Goal: Information Seeking & Learning: Learn about a topic

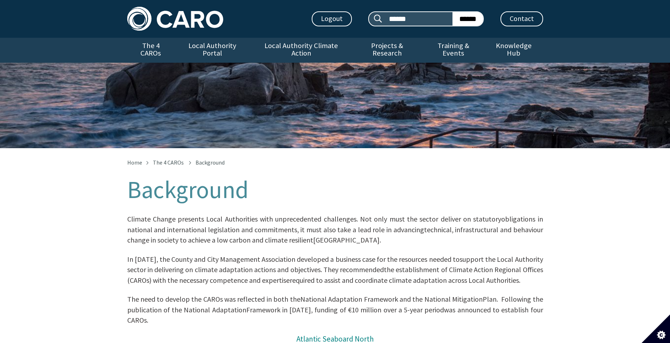
scroll to position [320, 0]
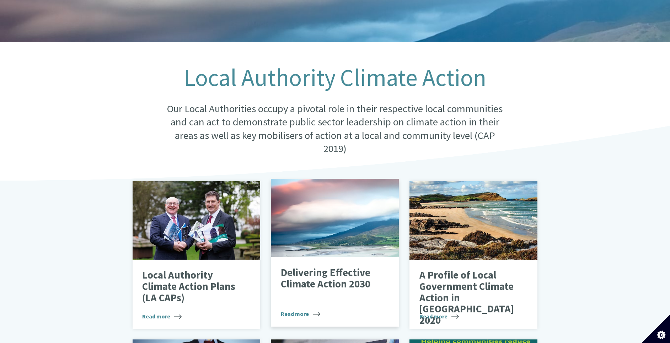
scroll to position [107, 0]
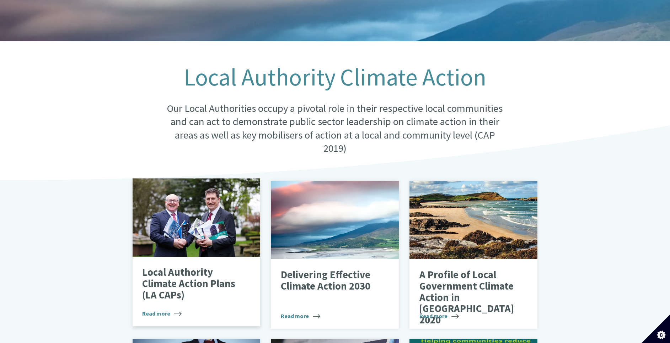
click at [198, 222] on div at bounding box center [197, 217] width 128 height 78
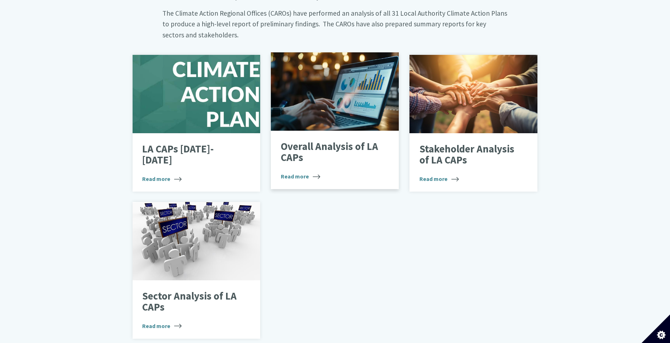
scroll to position [480, 0]
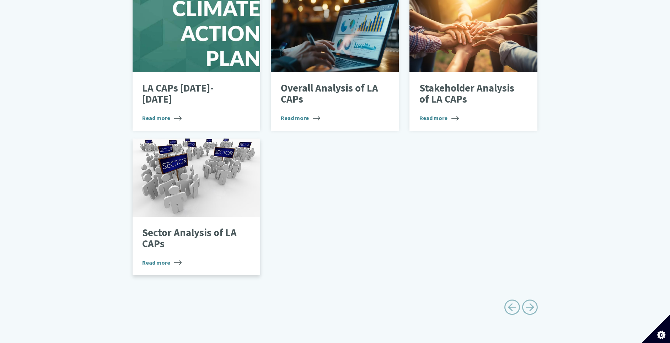
click at [191, 152] on div at bounding box center [197, 177] width 128 height 78
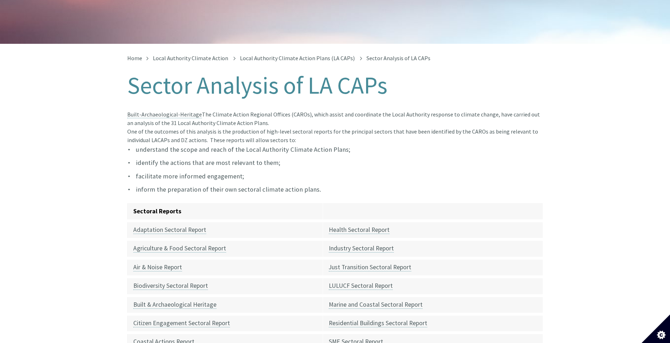
scroll to position [107, 0]
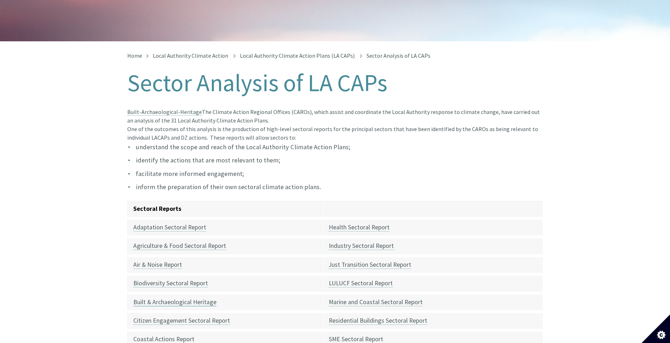
click at [178, 298] on link "Built & Archaeological Heritage" at bounding box center [174, 302] width 83 height 8
